Goal: Obtain resource: Download file/media

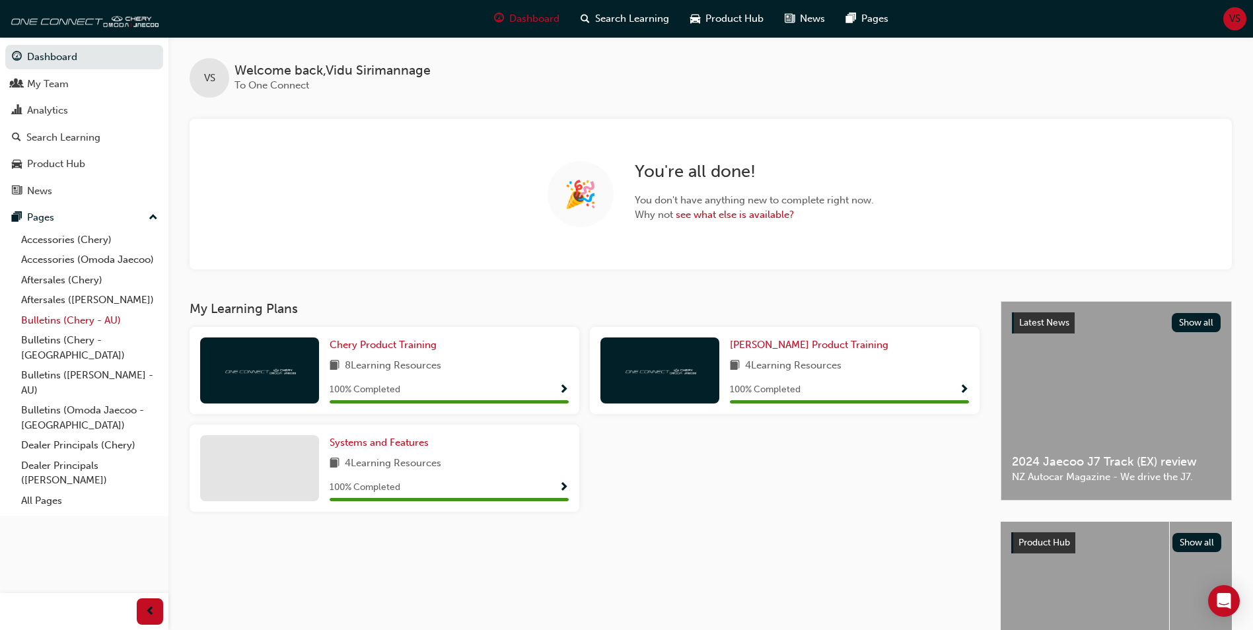
click at [38, 326] on link "Bulletins (Chery - AU)" at bounding box center [89, 320] width 147 height 20
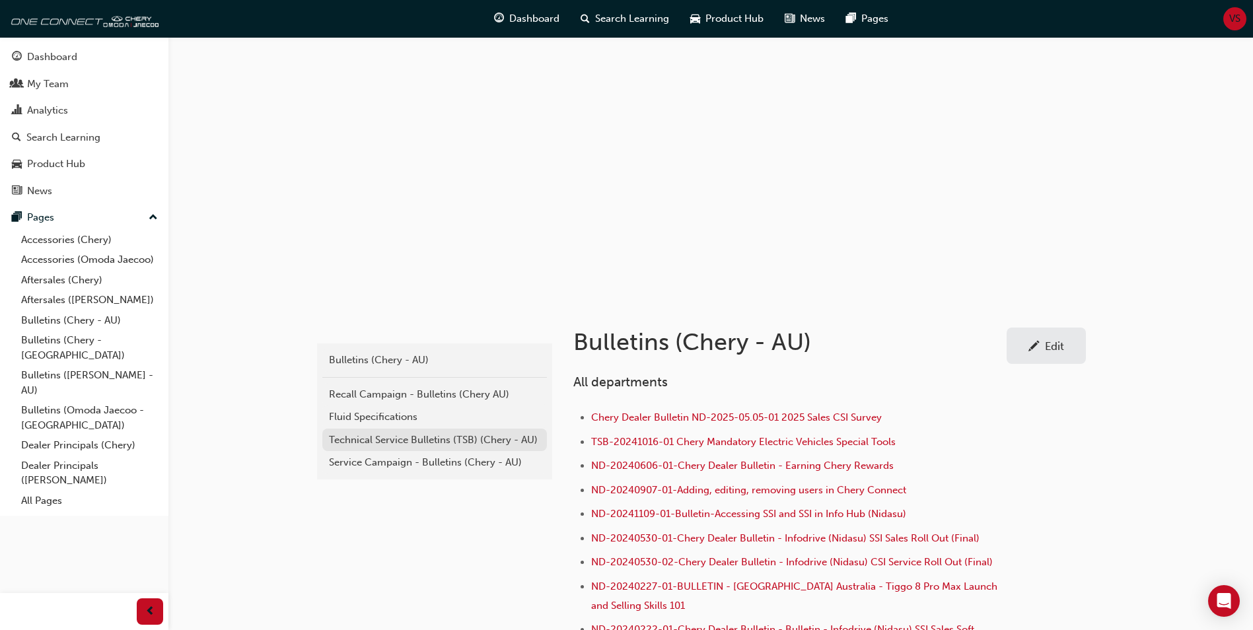
click at [421, 444] on div "Technical Service Bulletins (TSB) (Chery - AU)" at bounding box center [434, 440] width 211 height 15
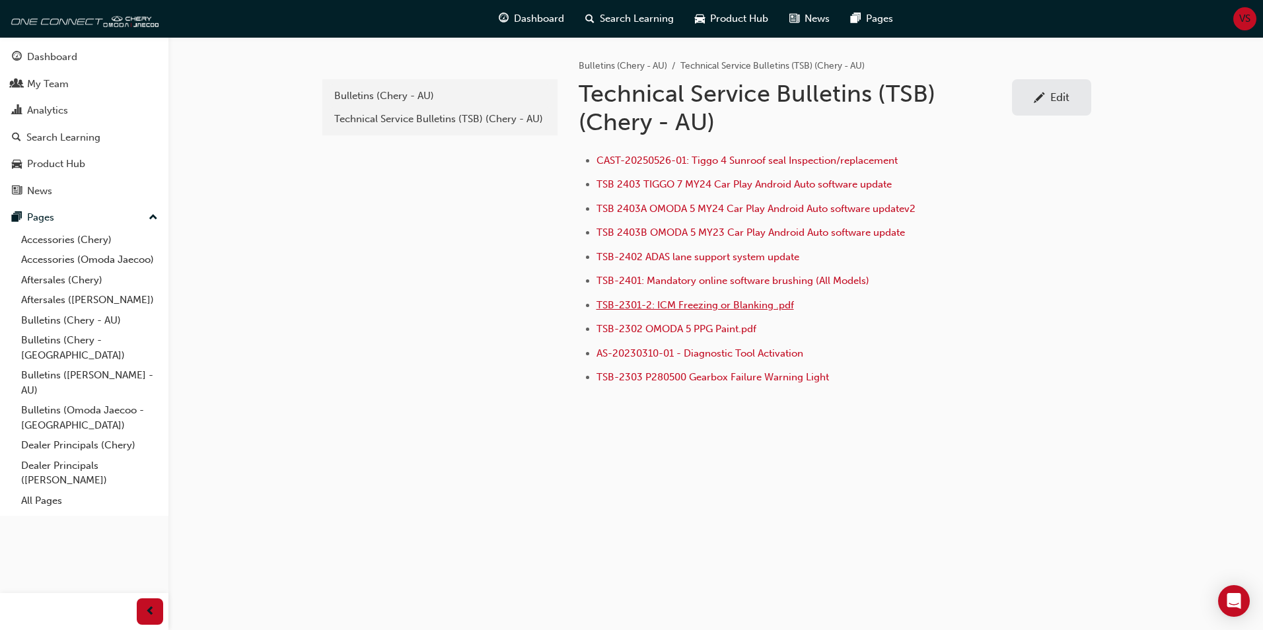
click at [718, 302] on span "TSB-2301-2: ICM Freezing or Blanking .pdf" at bounding box center [694, 305] width 197 height 12
